Goal: Task Accomplishment & Management: Manage account settings

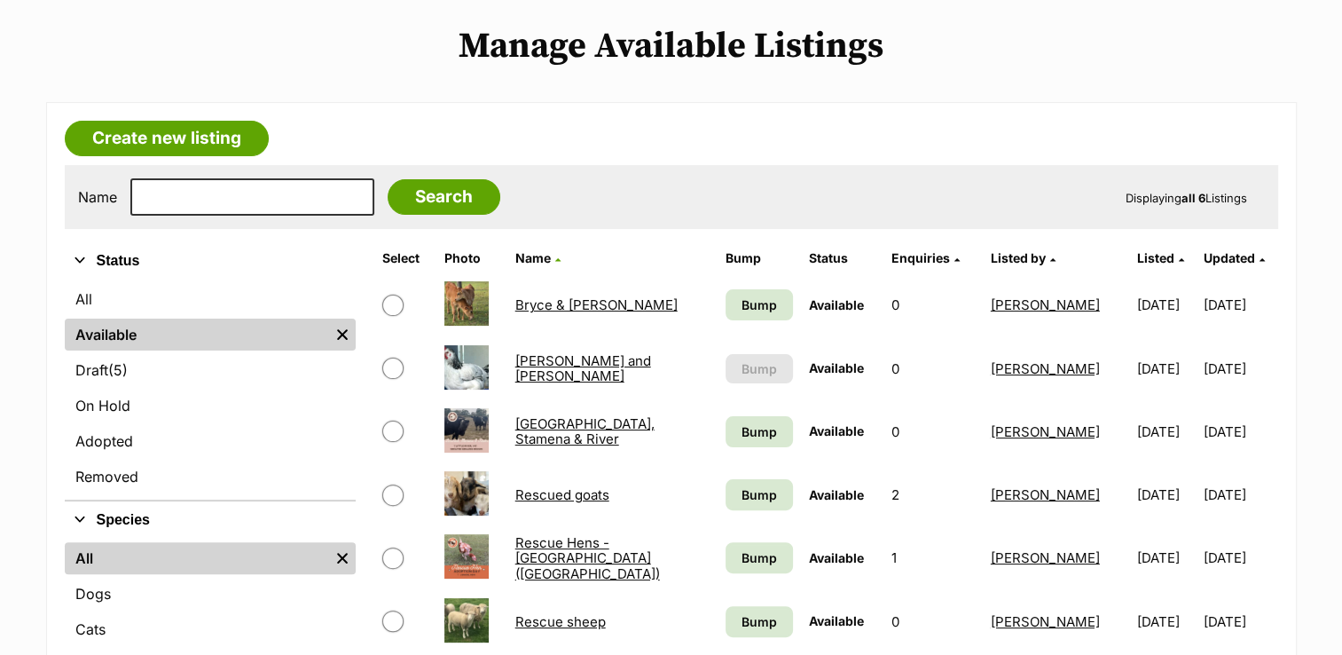
click at [546, 491] on link "Rescued goats" at bounding box center [562, 494] width 94 height 17
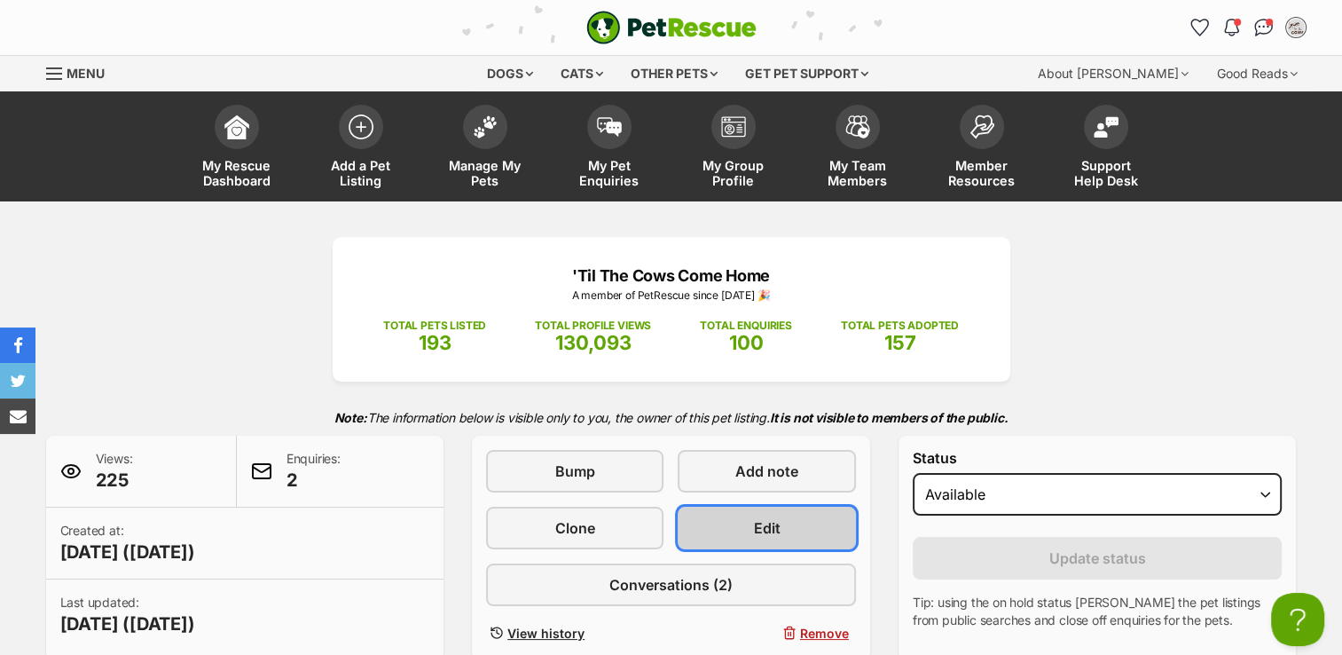
click at [746, 528] on link "Edit" at bounding box center [766, 528] width 177 height 43
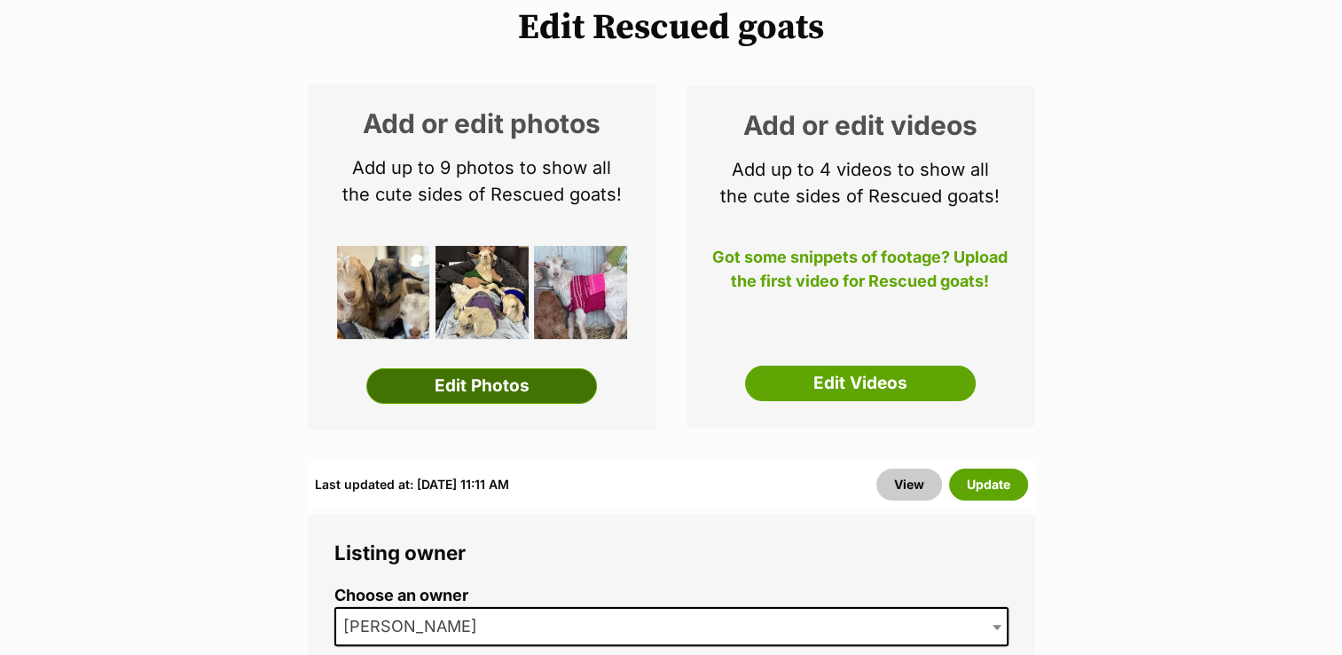
scroll to position [177, 0]
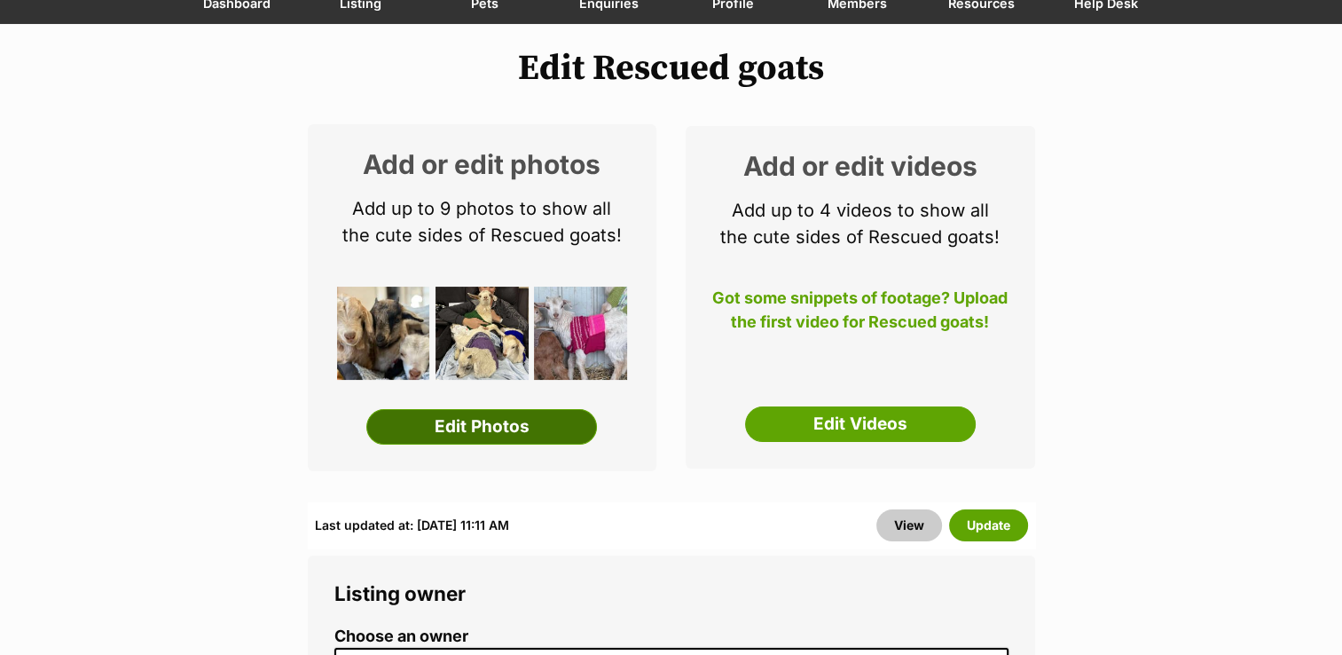
click at [524, 424] on link "Edit Photos" at bounding box center [481, 426] width 231 height 35
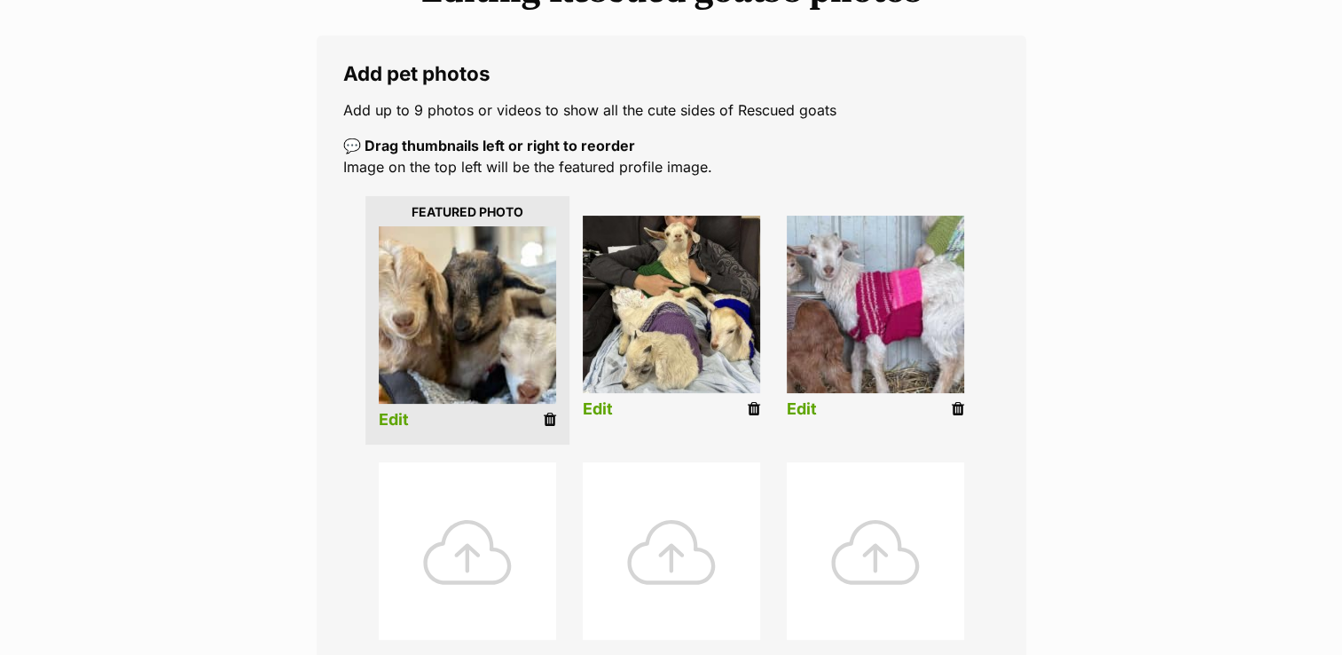
click at [755, 406] on icon at bounding box center [754, 409] width 12 height 16
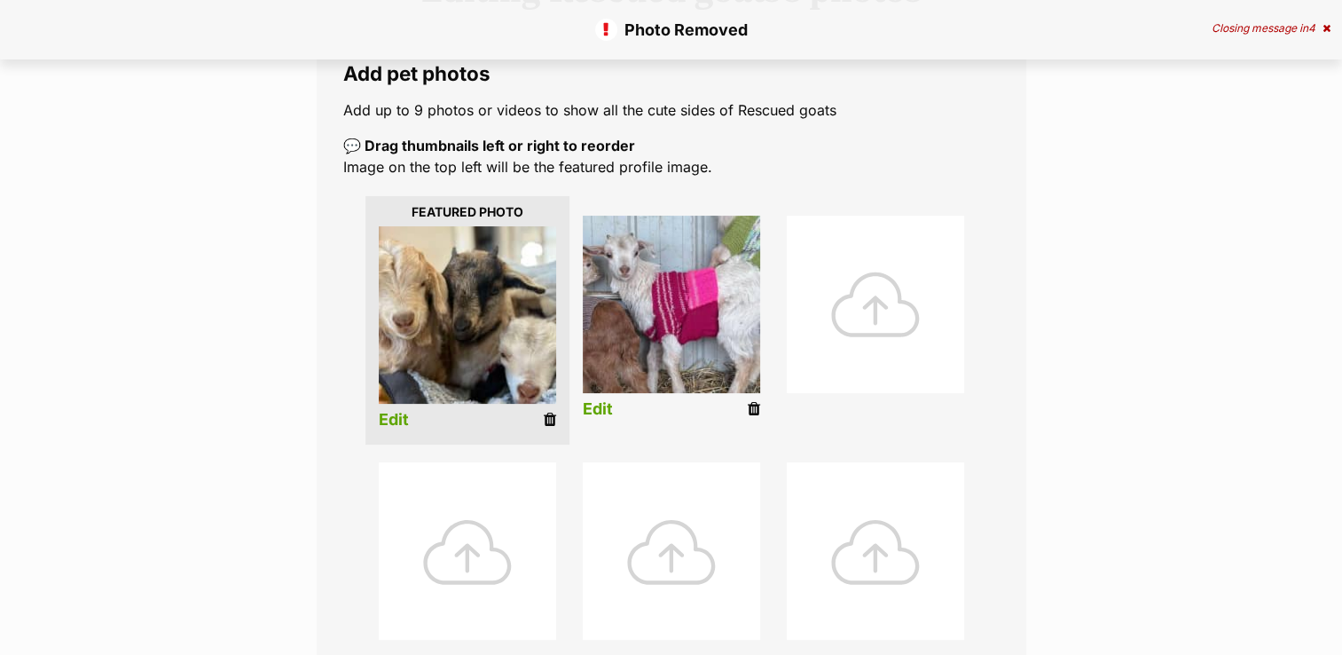
click at [751, 403] on icon at bounding box center [754, 409] width 12 height 16
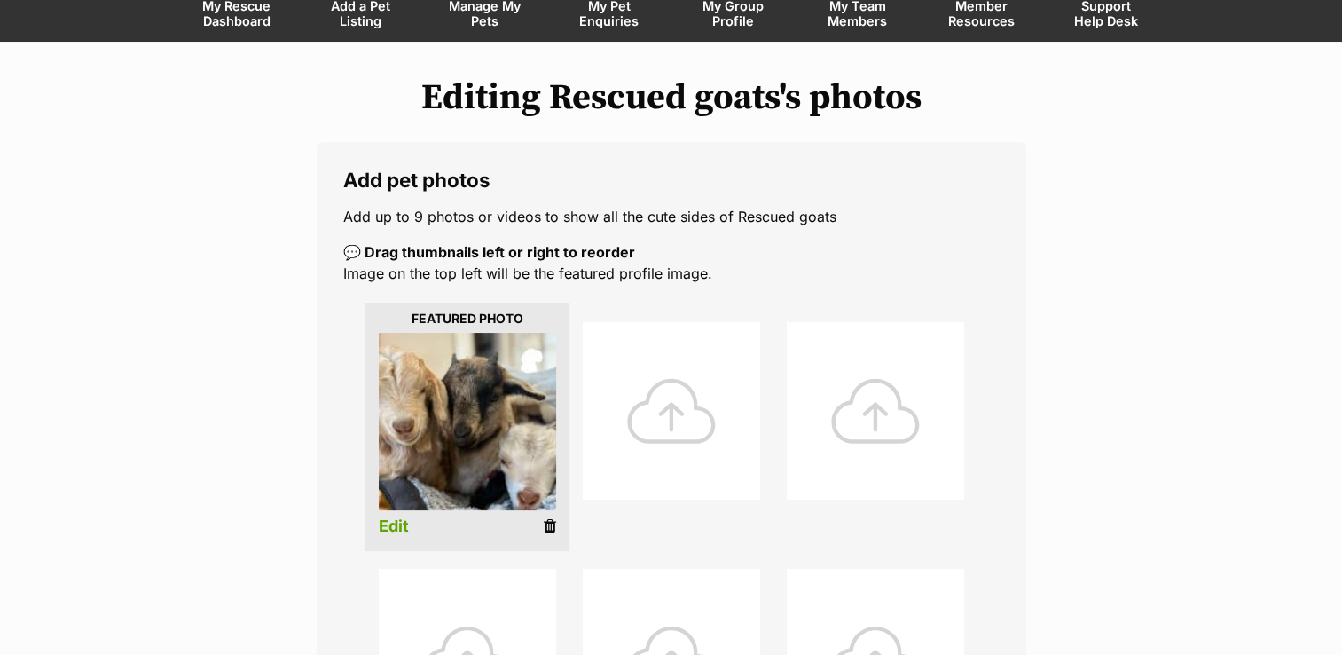
scroll to position [177, 0]
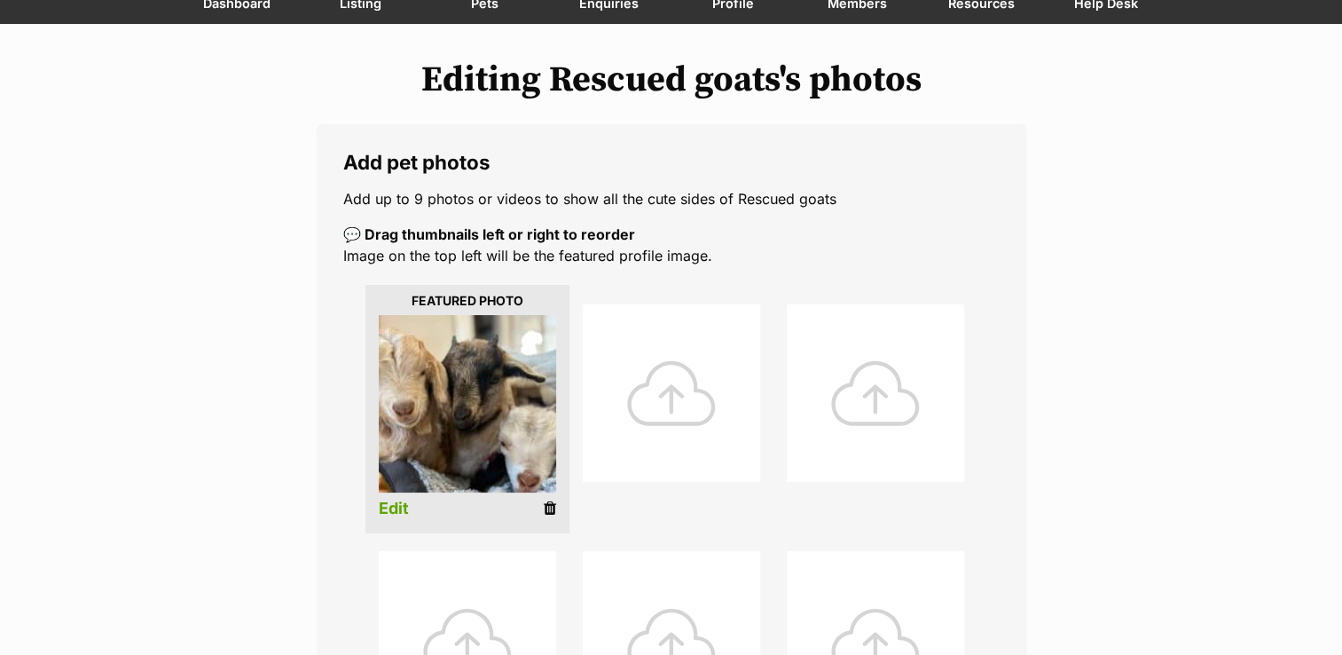
click at [706, 365] on div at bounding box center [671, 392] width 177 height 177
click at [675, 420] on div at bounding box center [671, 392] width 177 height 177
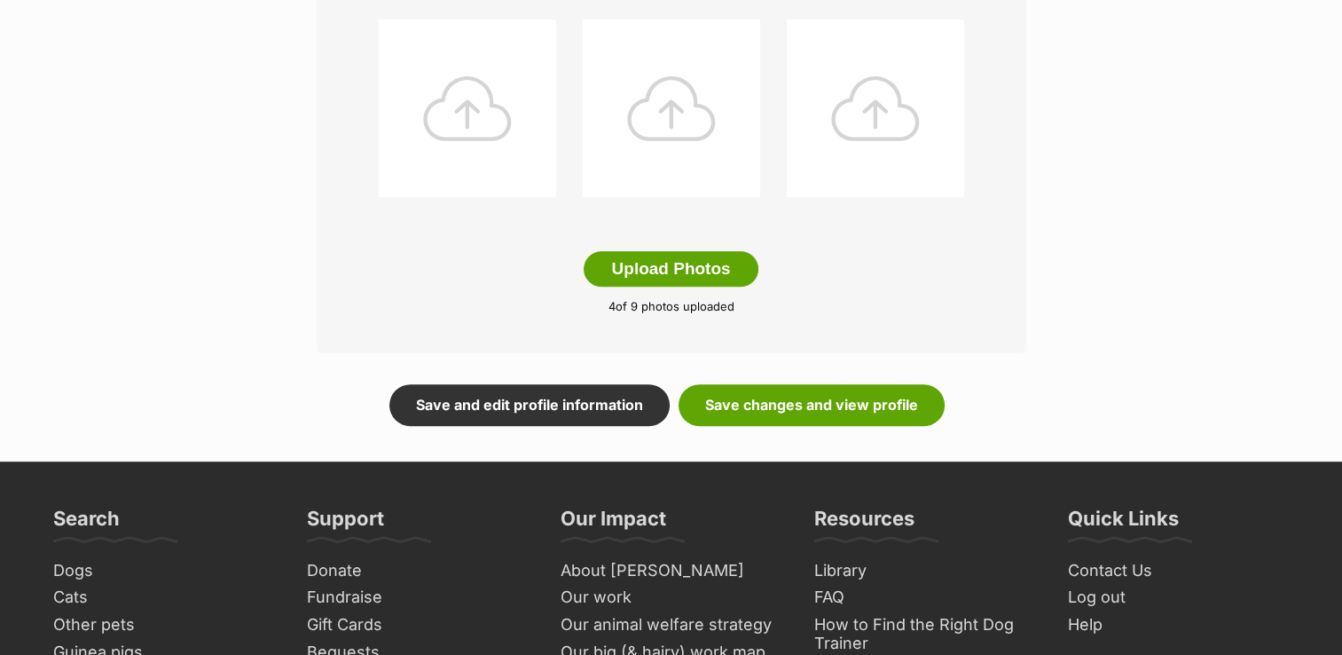
scroll to position [976, 0]
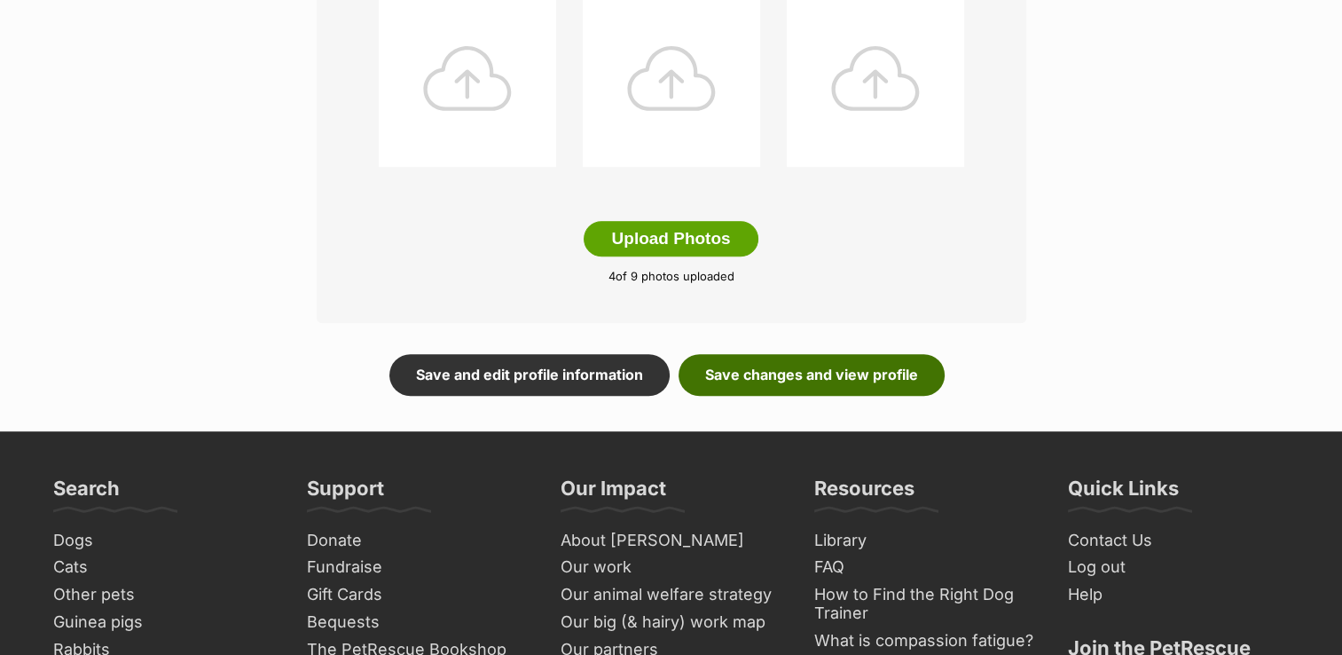
drag, startPoint x: 837, startPoint y: 366, endPoint x: 851, endPoint y: 366, distance: 13.3
click at [838, 366] on link "Save changes and view profile" at bounding box center [812, 374] width 266 height 41
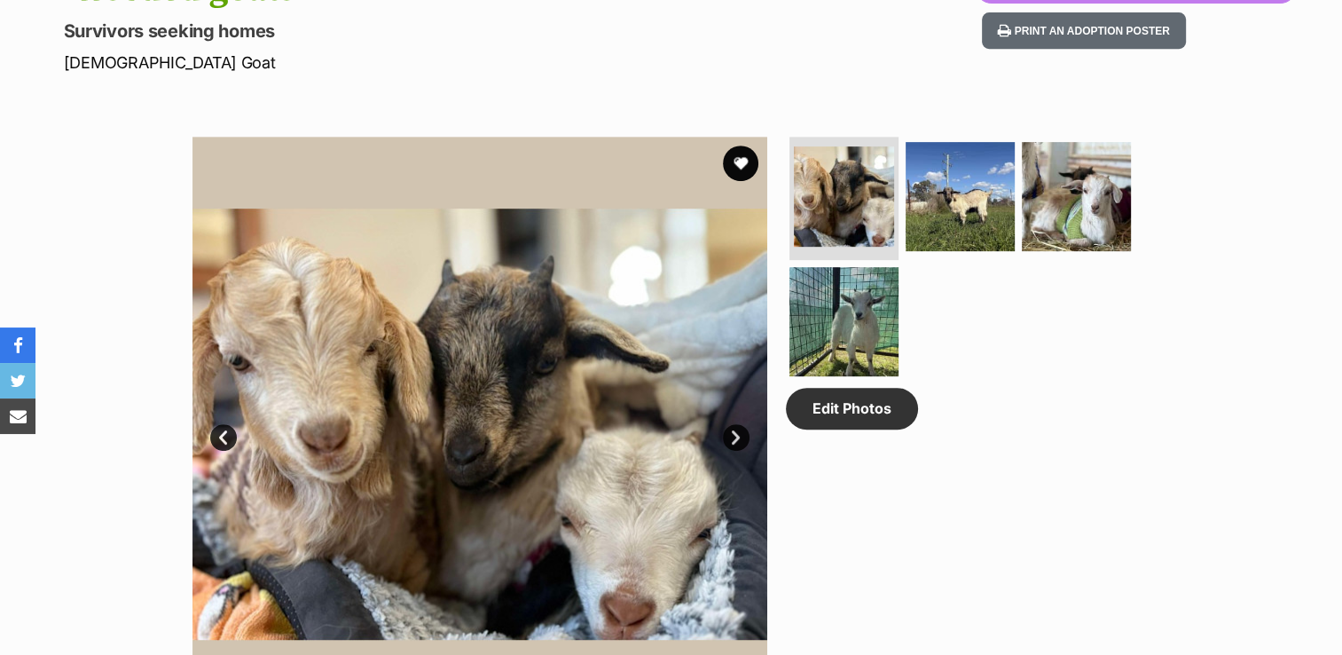
click at [728, 431] on link "Next" at bounding box center [736, 437] width 27 height 27
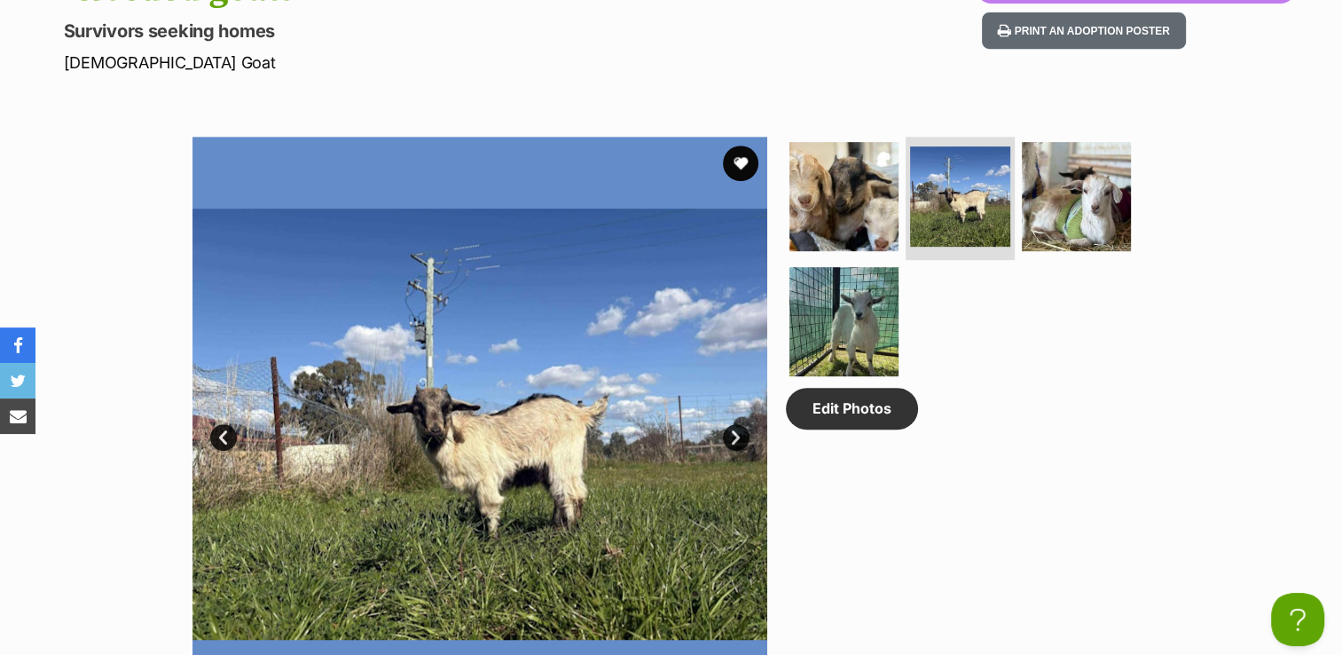
click at [732, 432] on link "Next" at bounding box center [736, 437] width 27 height 27
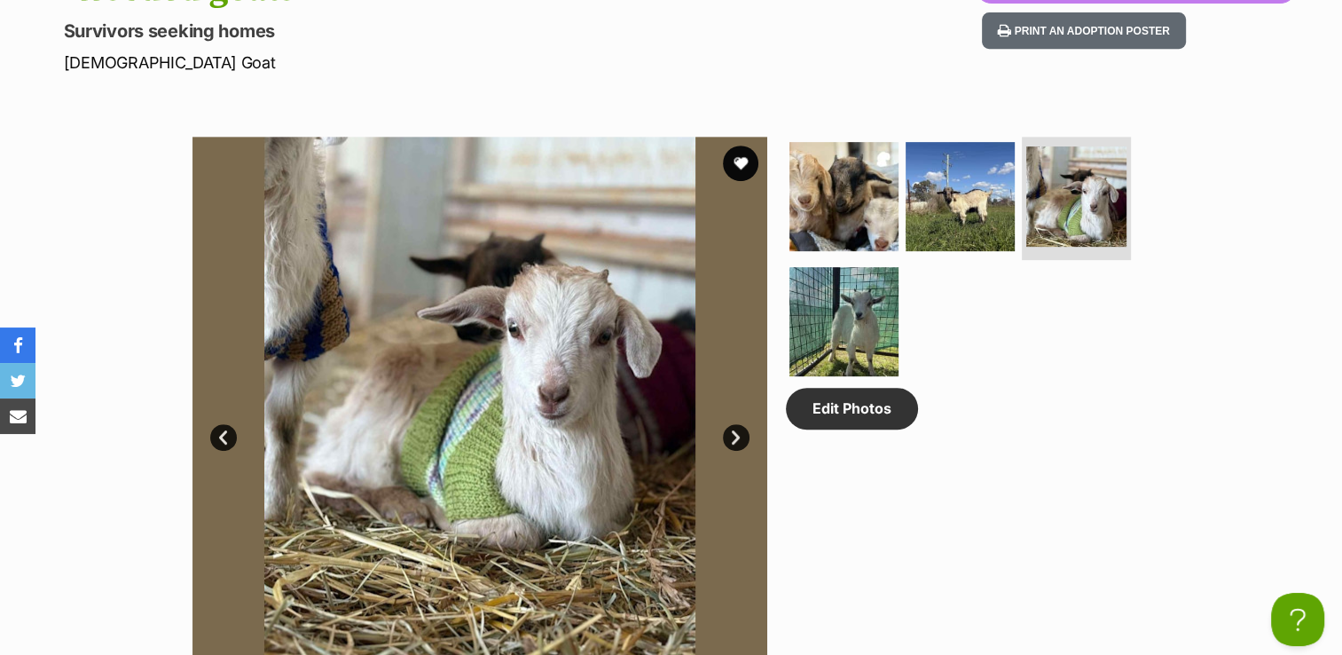
drag, startPoint x: 729, startPoint y: 433, endPoint x: 798, endPoint y: 436, distance: 68.4
click at [733, 433] on link "Next" at bounding box center [736, 437] width 27 height 27
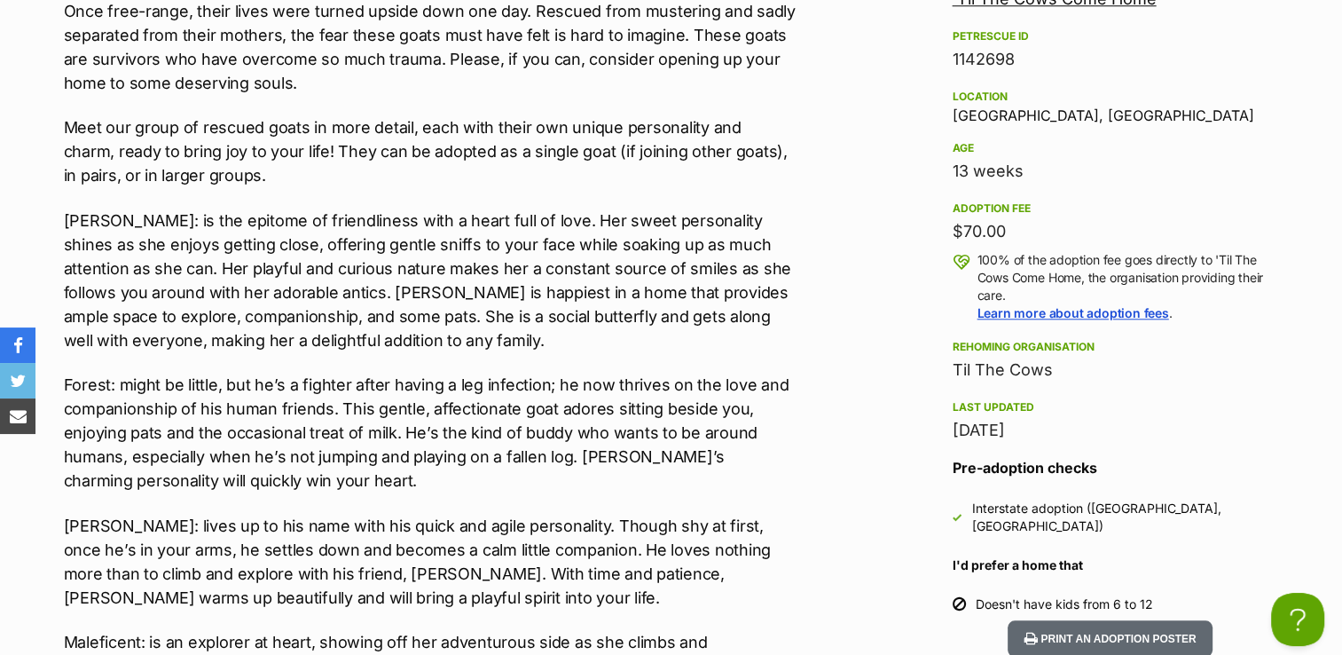
scroll to position [1686, 0]
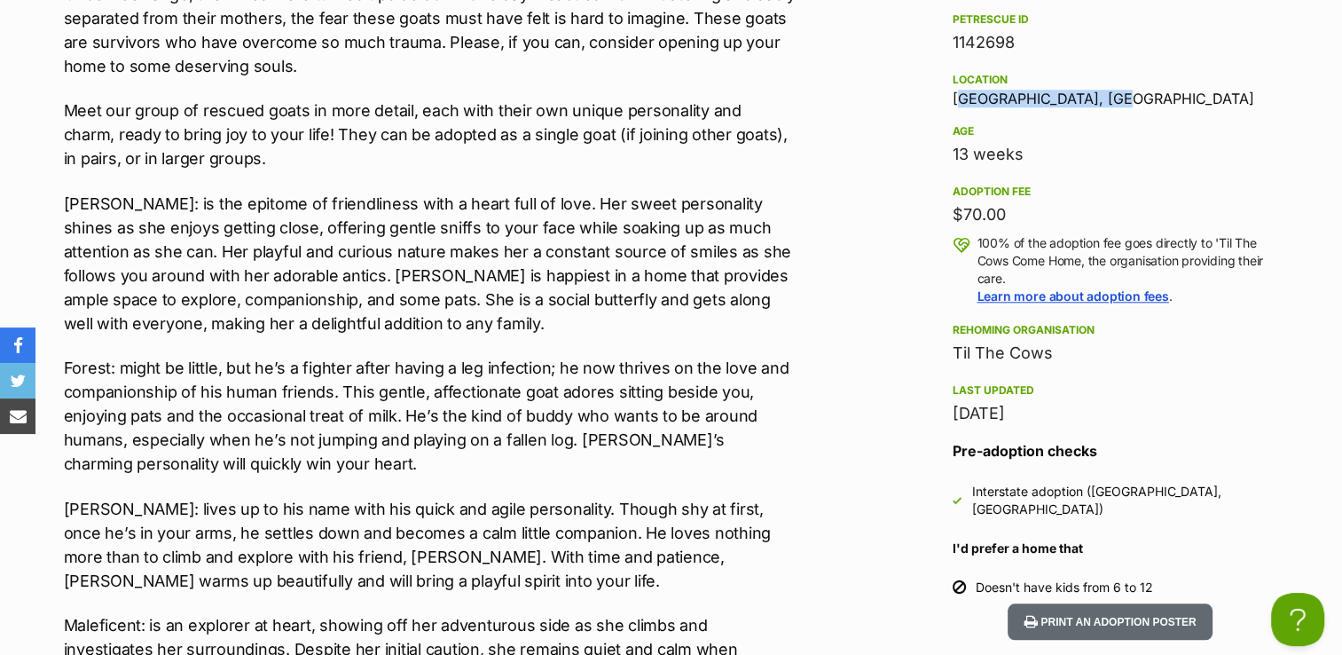
drag, startPoint x: 1123, startPoint y: 90, endPoint x: 938, endPoint y: 99, distance: 185.7
click at [938, 99] on aside "Rescue group 'Til The Cows Come Home PetRescue ID 1142698 Location Central Coas…" at bounding box center [1110, 276] width 373 height 655
copy div "Central Coast Mc, NSW"
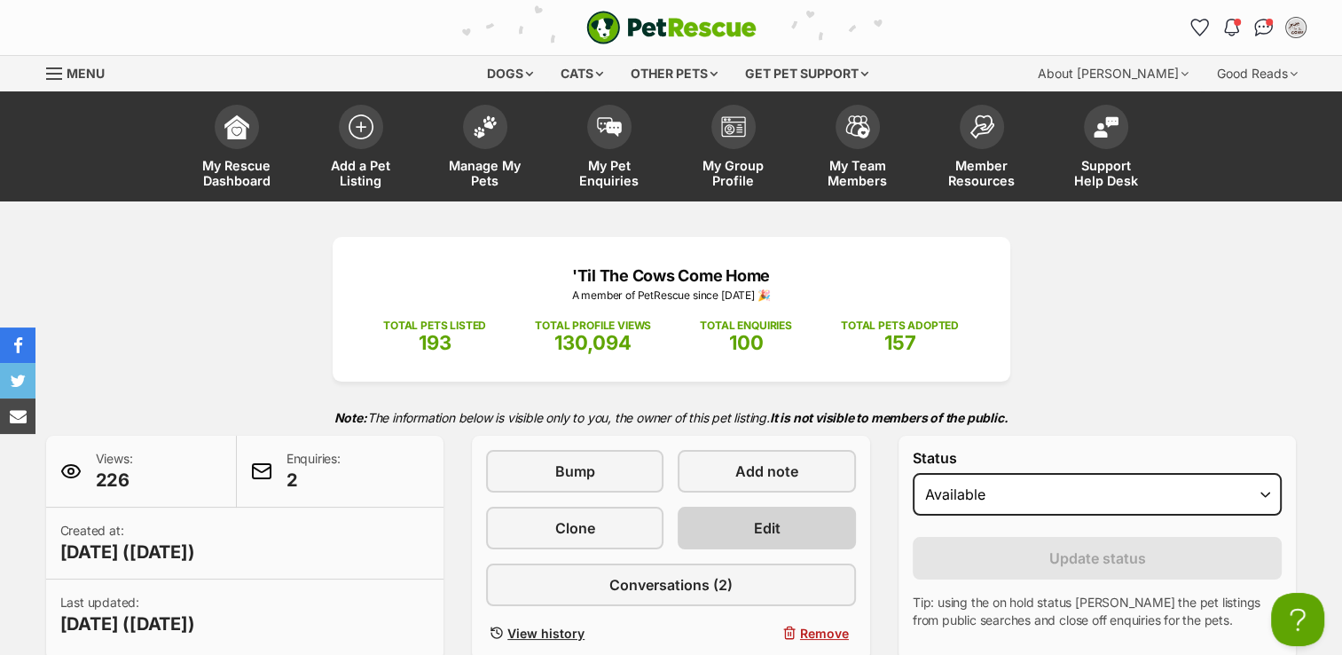
scroll to position [0, 0]
click at [806, 525] on link "Edit" at bounding box center [766, 528] width 177 height 43
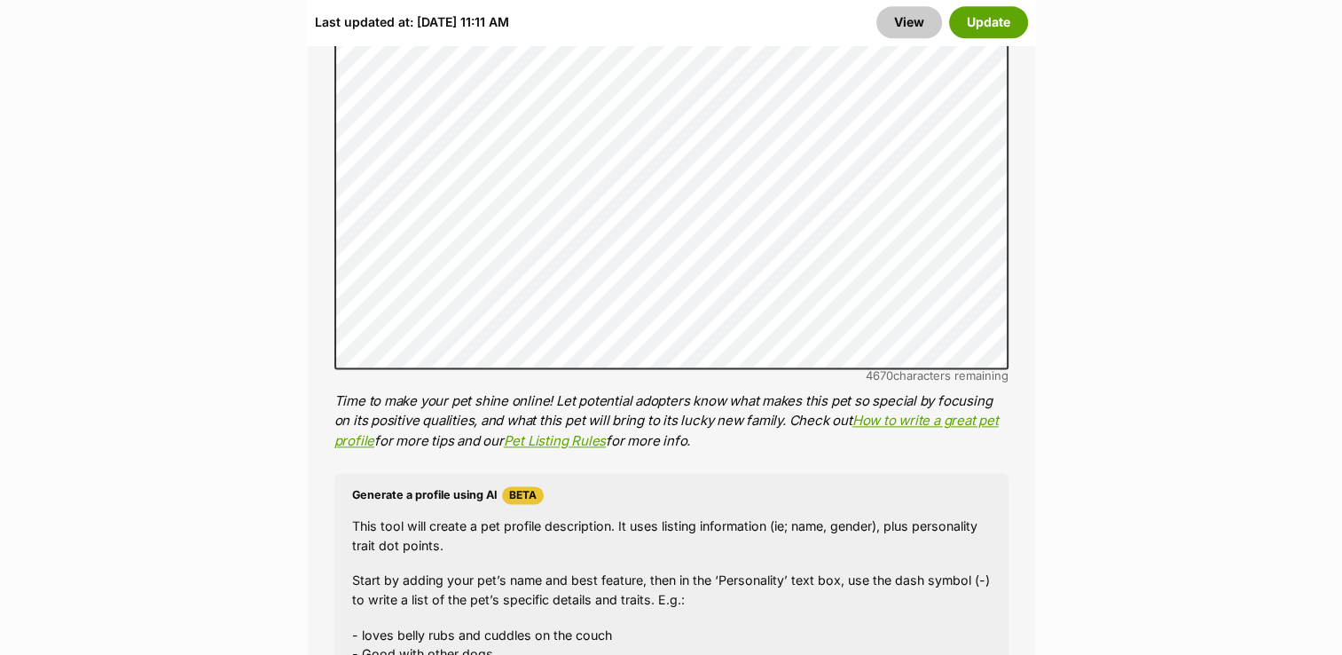
scroll to position [2218, 0]
